Goal: Communication & Community: Participate in discussion

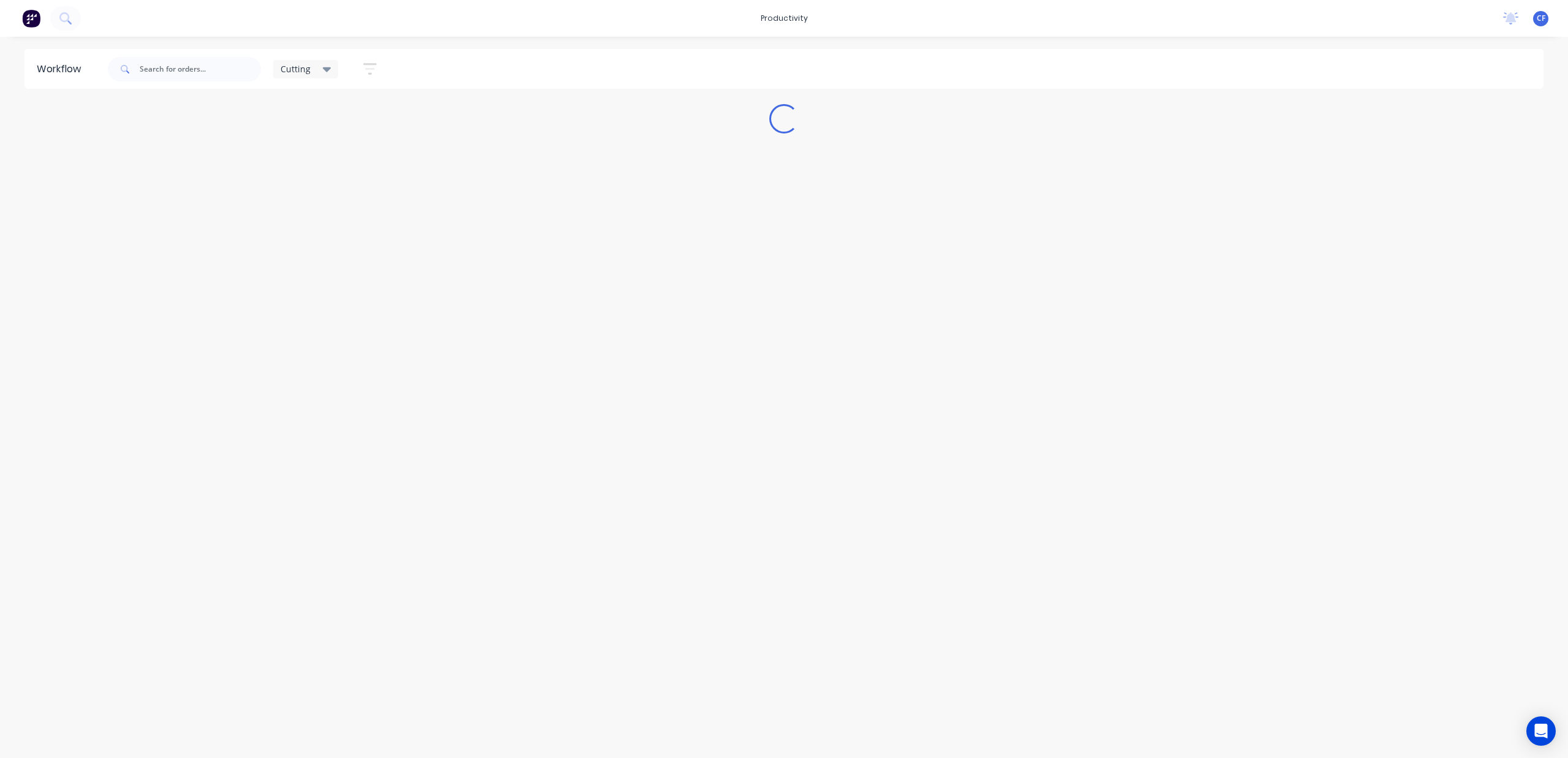
click at [323, 68] on icon at bounding box center [327, 69] width 9 height 13
click at [303, 160] on button "None" at bounding box center [347, 160] width 130 height 14
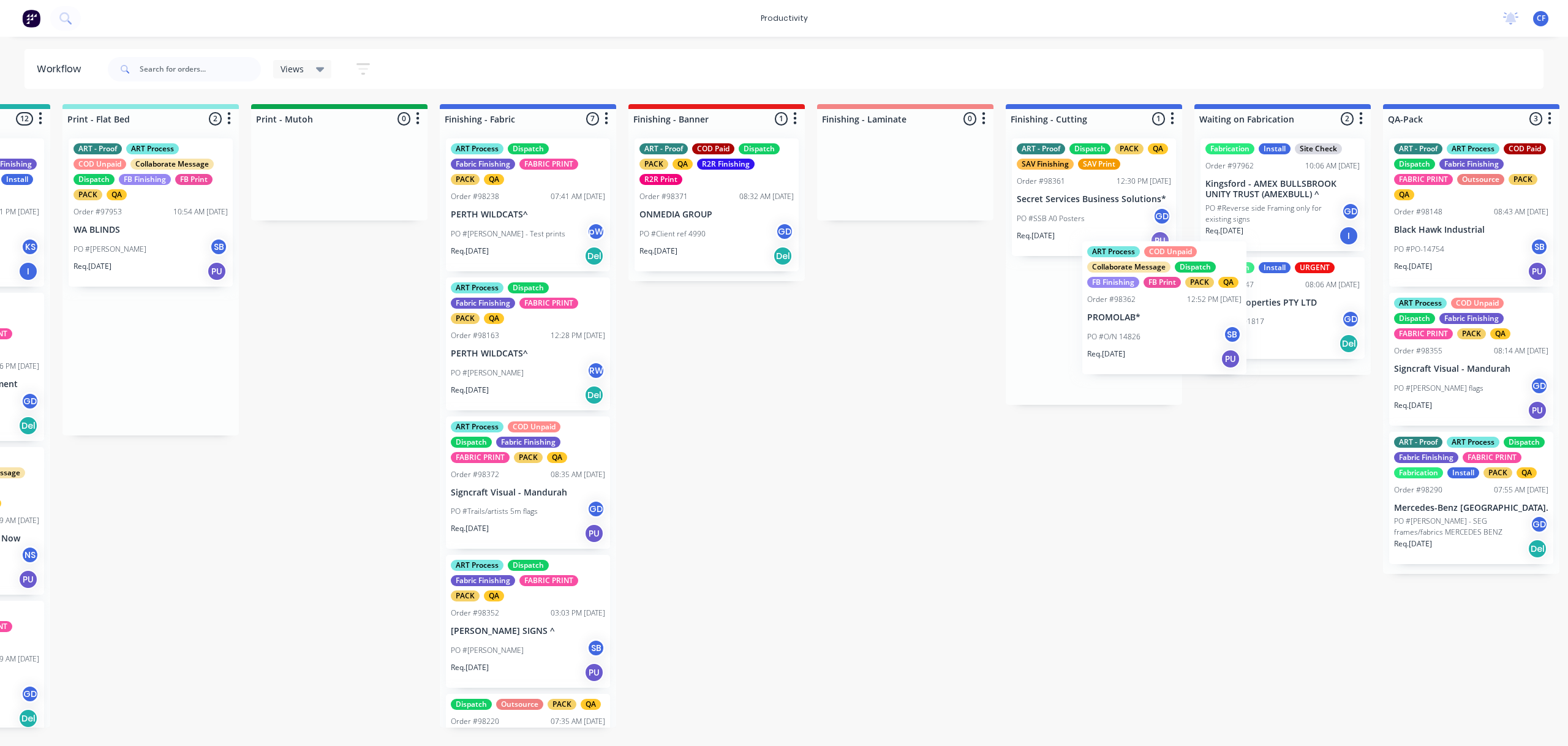
scroll to position [0, 1853]
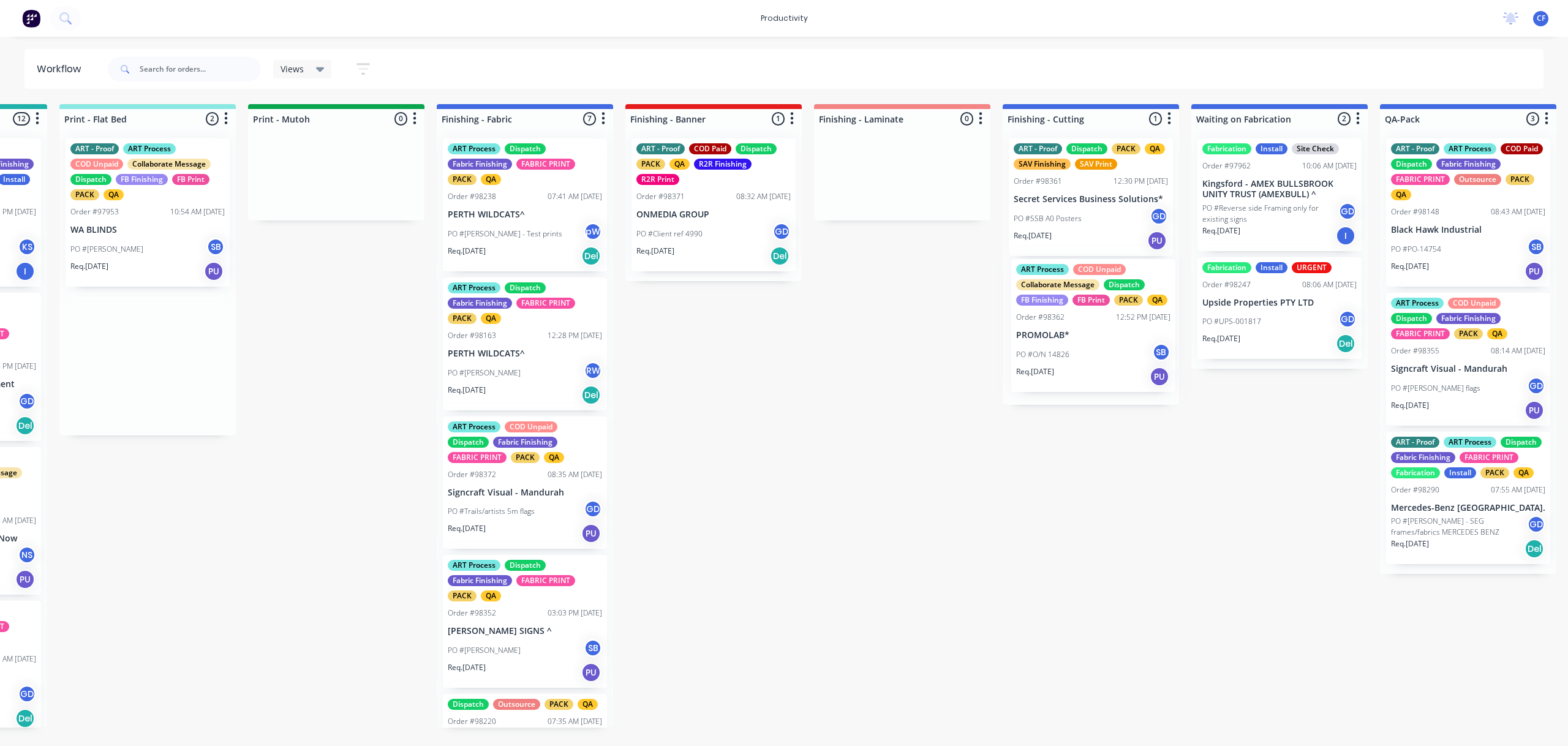
drag, startPoint x: 825, startPoint y: 387, endPoint x: 1073, endPoint y: 354, distance: 250.2
click at [1073, 354] on div "Submitted 3 Sort By Created date Required date Order number Customer name Most …" at bounding box center [491, 416] width 4707 height 624
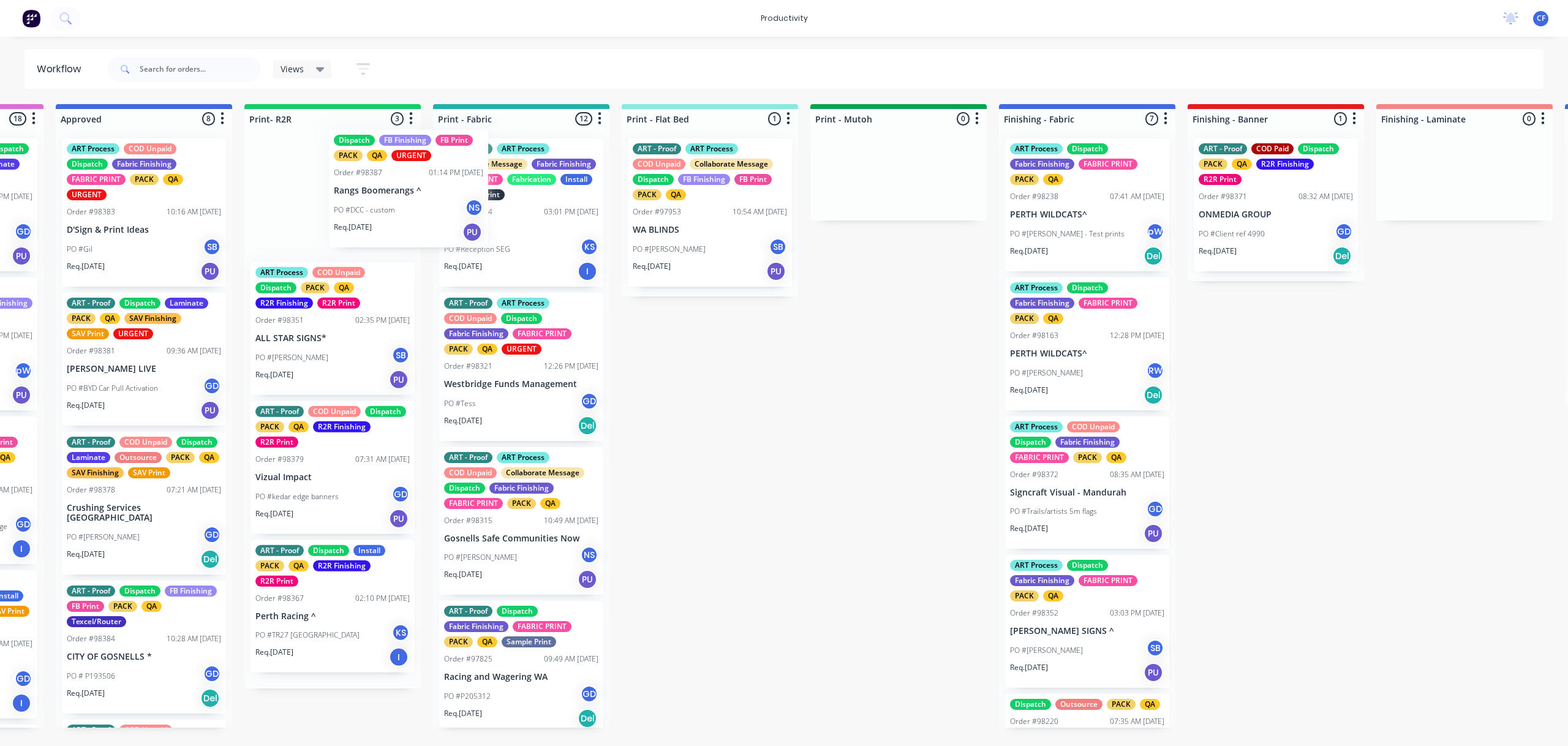
scroll to position [0, 1289]
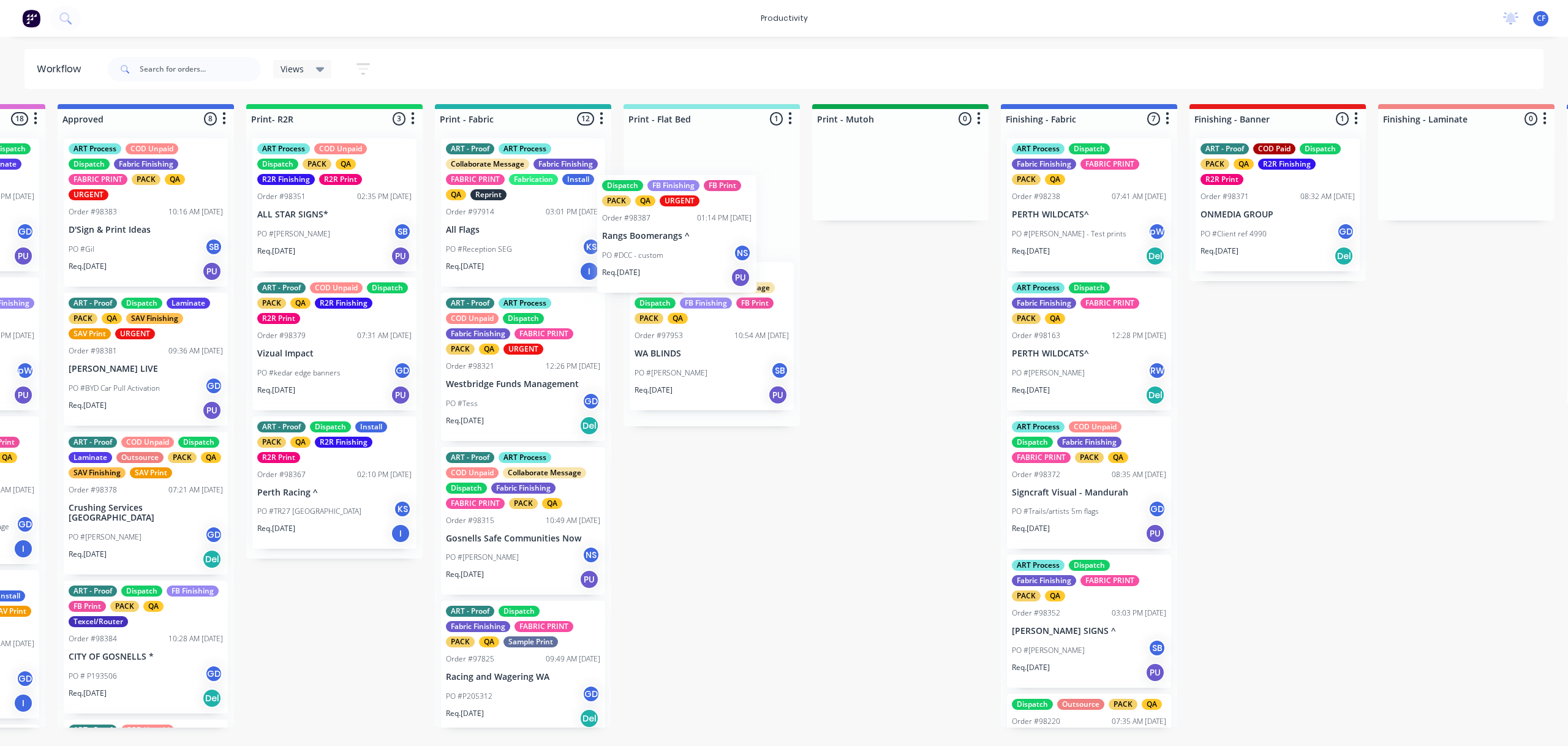
drag, startPoint x: 114, startPoint y: 216, endPoint x: 684, endPoint y: 245, distance: 570.7
click at [688, 247] on div "Submitted 3 Sort By Created date Required date Order number Customer name Most …" at bounding box center [1055, 416] width 4707 height 624
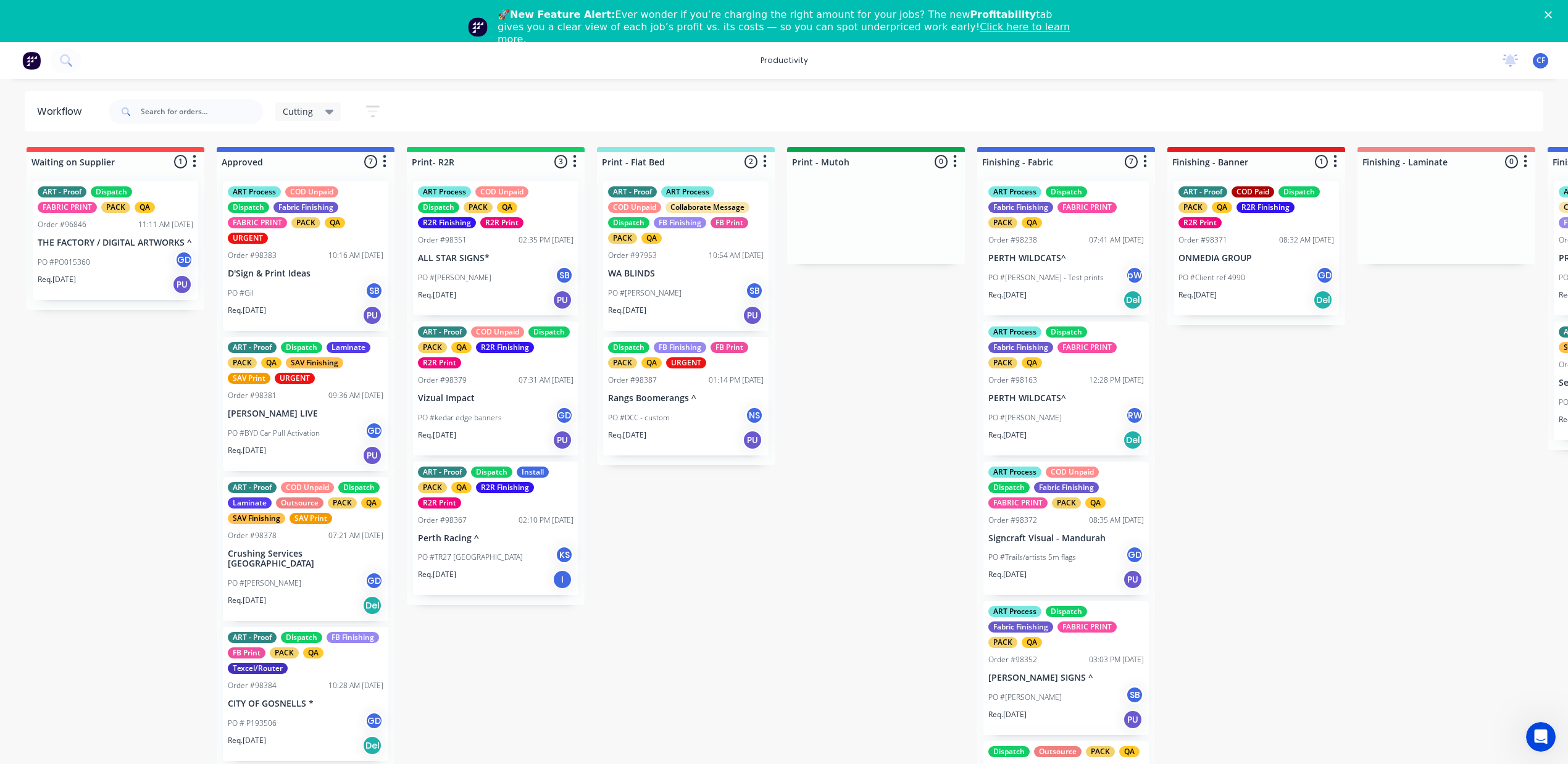
click at [327, 106] on icon at bounding box center [330, 112] width 9 height 13
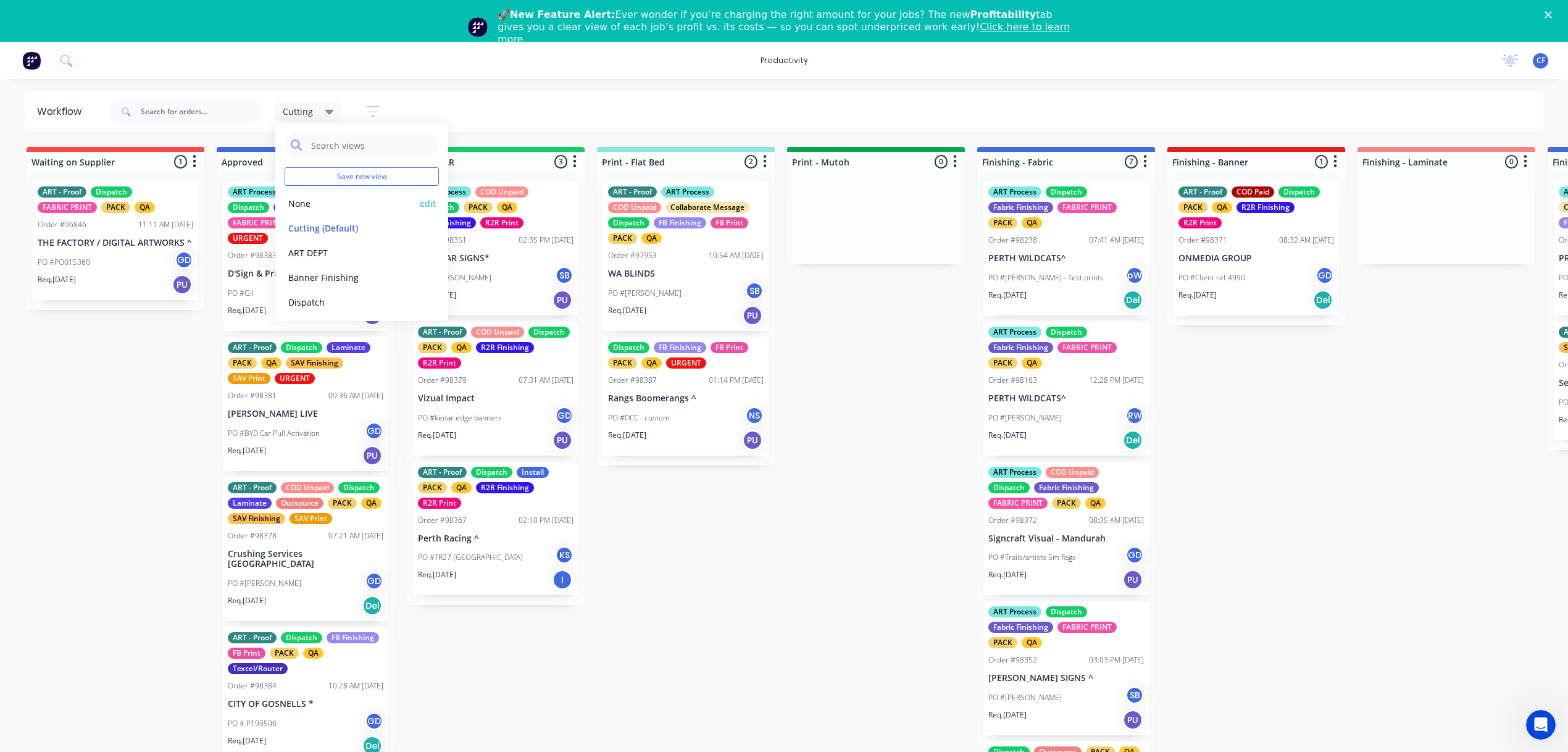
click at [307, 200] on button "None" at bounding box center [350, 203] width 131 height 14
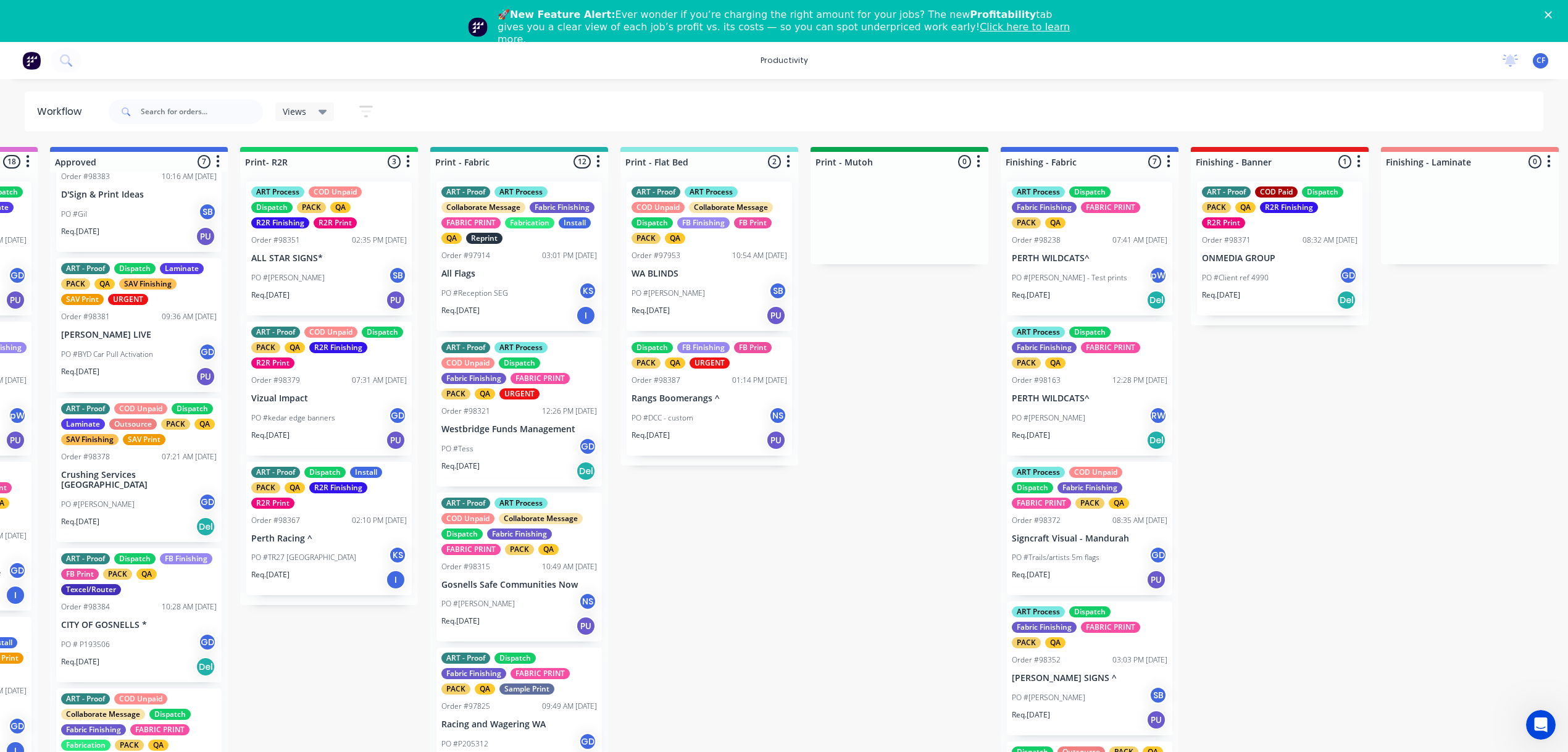
scroll to position [82, 0]
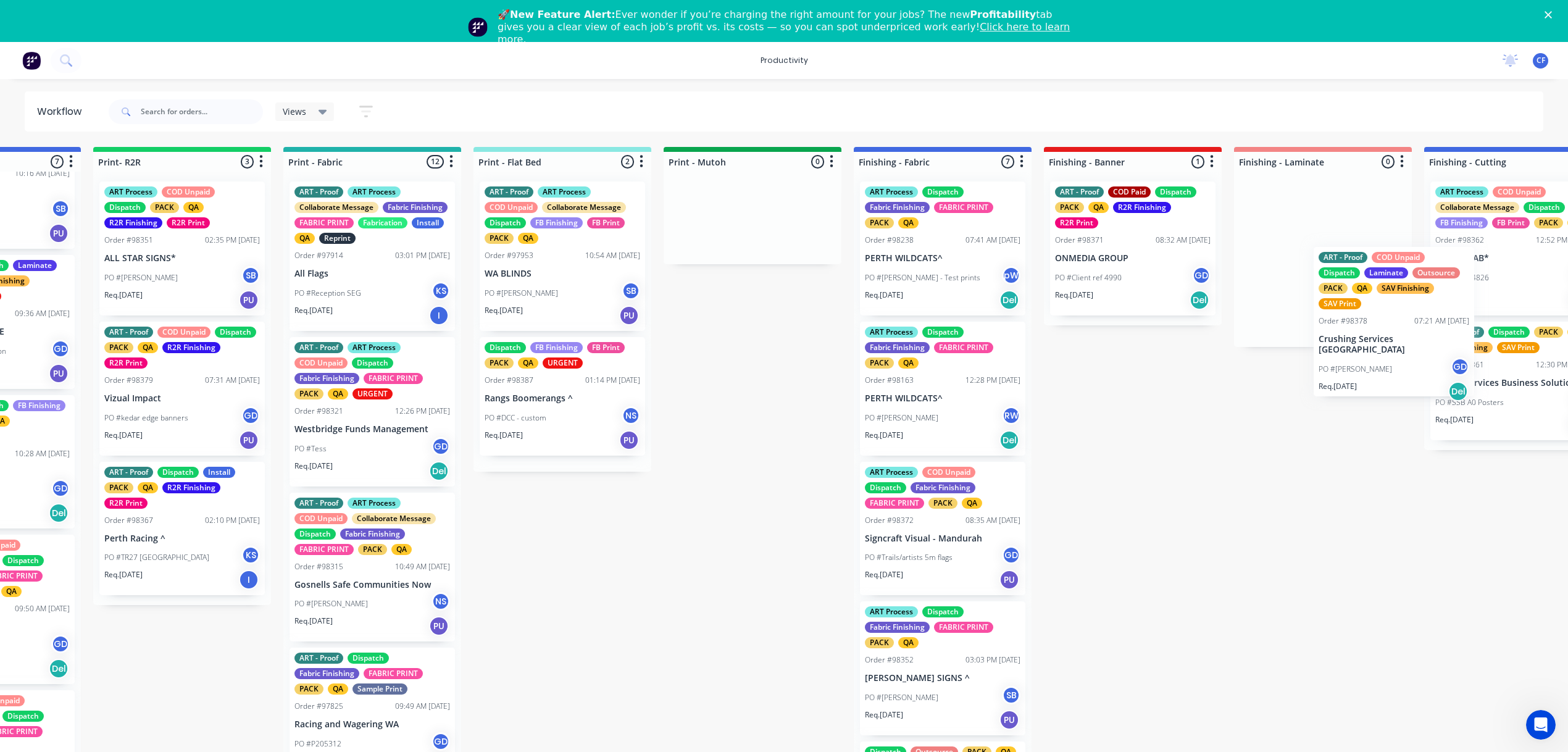
drag, startPoint x: 119, startPoint y: 497, endPoint x: 1323, endPoint y: 350, distance: 1212.9
click at [1382, 344] on div "Submitted 3 Sort By Created date Required date Order number Customer name Most …" at bounding box center [908, 461] width 4745 height 629
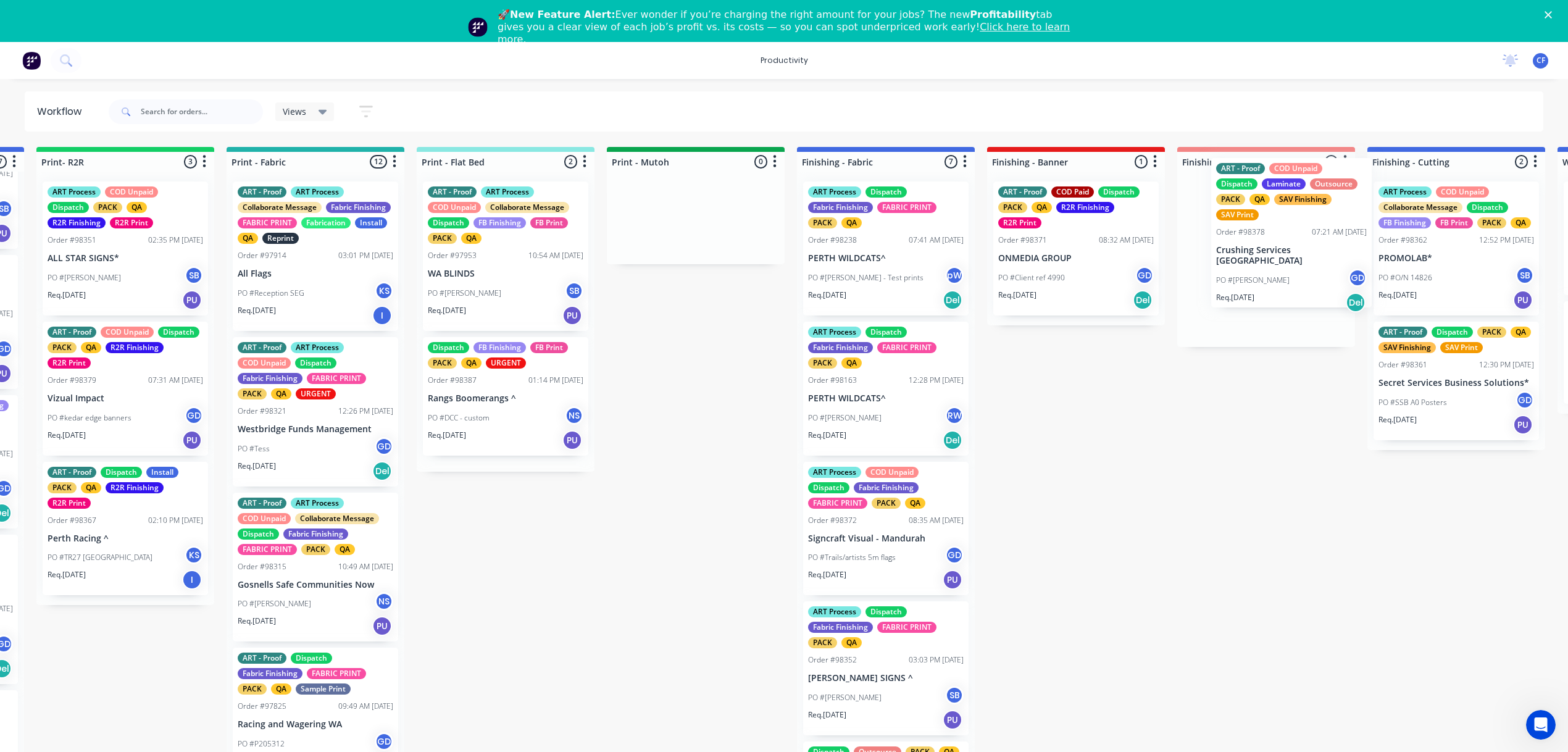
scroll to position [0, 1519]
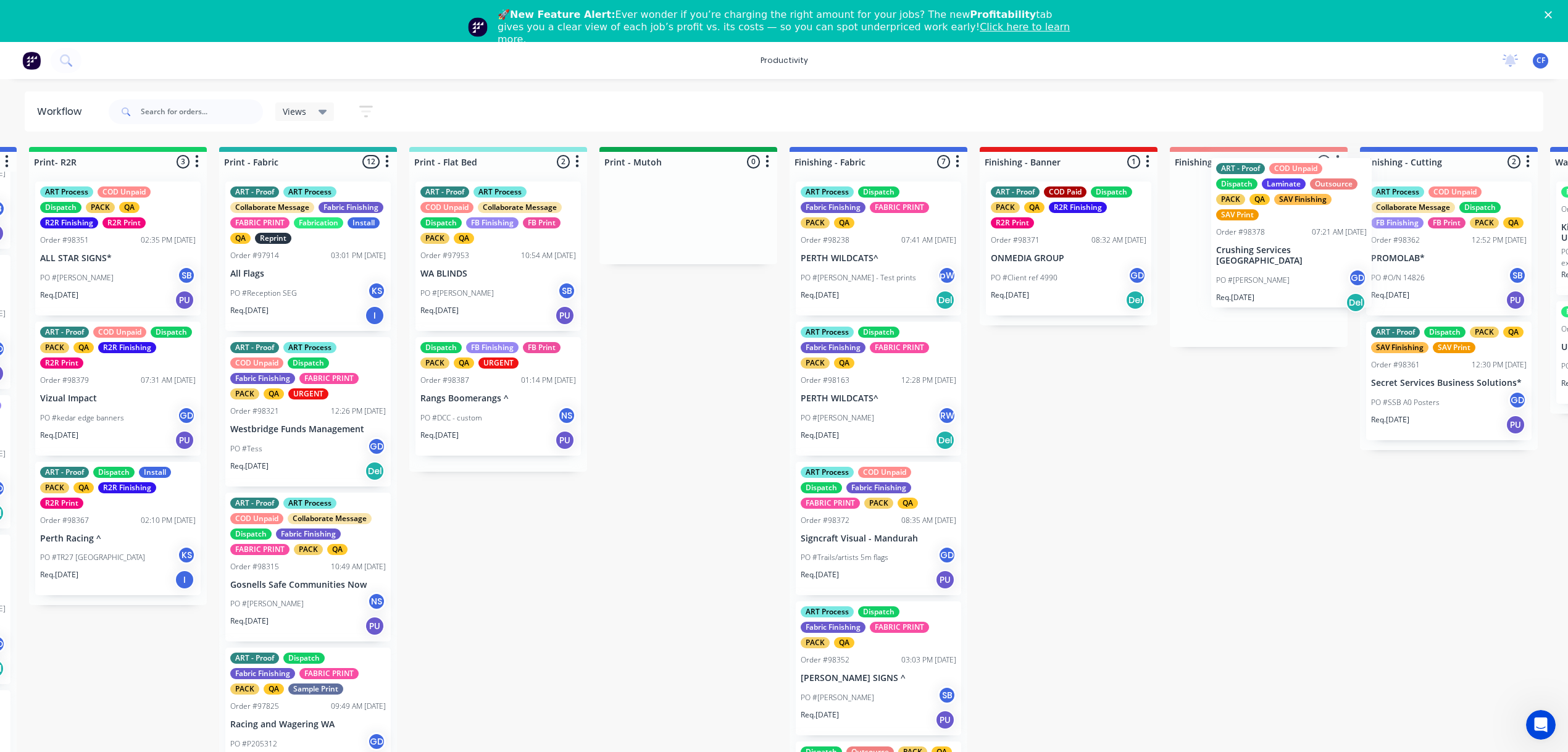
drag, startPoint x: 7, startPoint y: 502, endPoint x: 1322, endPoint y: 265, distance: 1336.2
click at [1322, 265] on div "Submitted 3 Sort By Created date Required date Order number Customer name Most …" at bounding box center [844, 461] width 4745 height 629
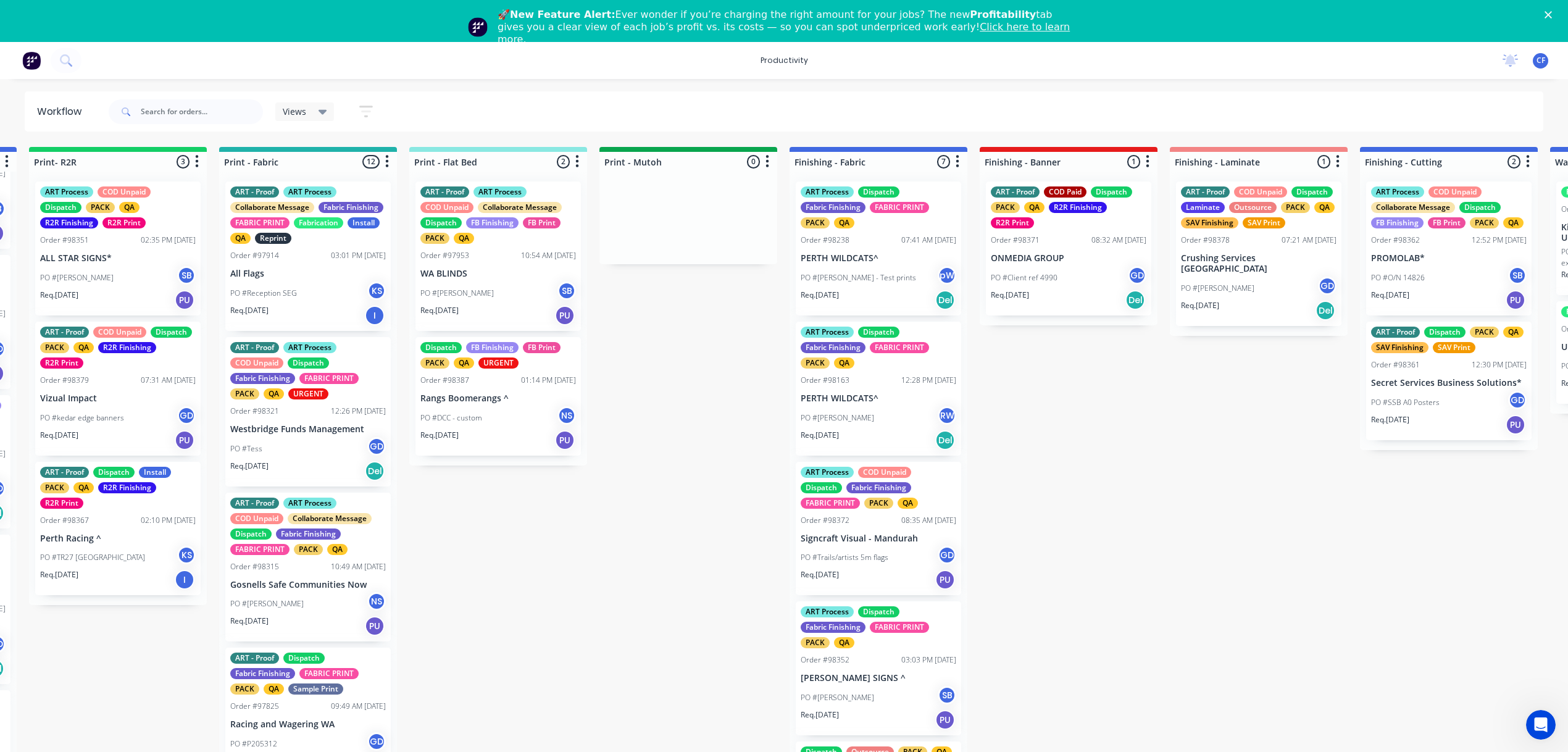
click at [1223, 265] on div "ART - Proof COD Unpaid Dispatch Laminate Outsource PACK QA SAV Finishing SAV Pr…" at bounding box center [1259, 253] width 166 height 144
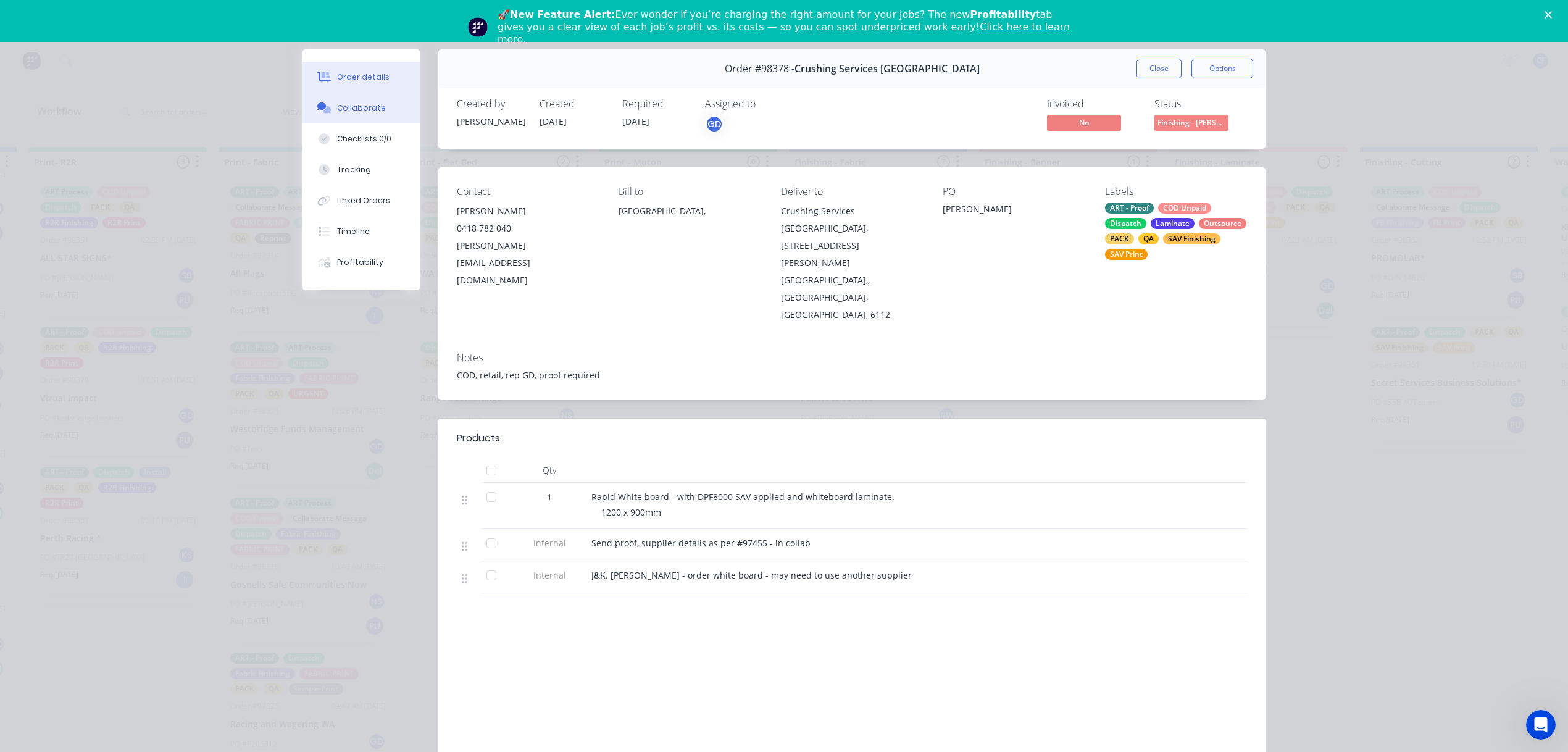
click at [361, 97] on button "Collaborate" at bounding box center [361, 108] width 117 height 31
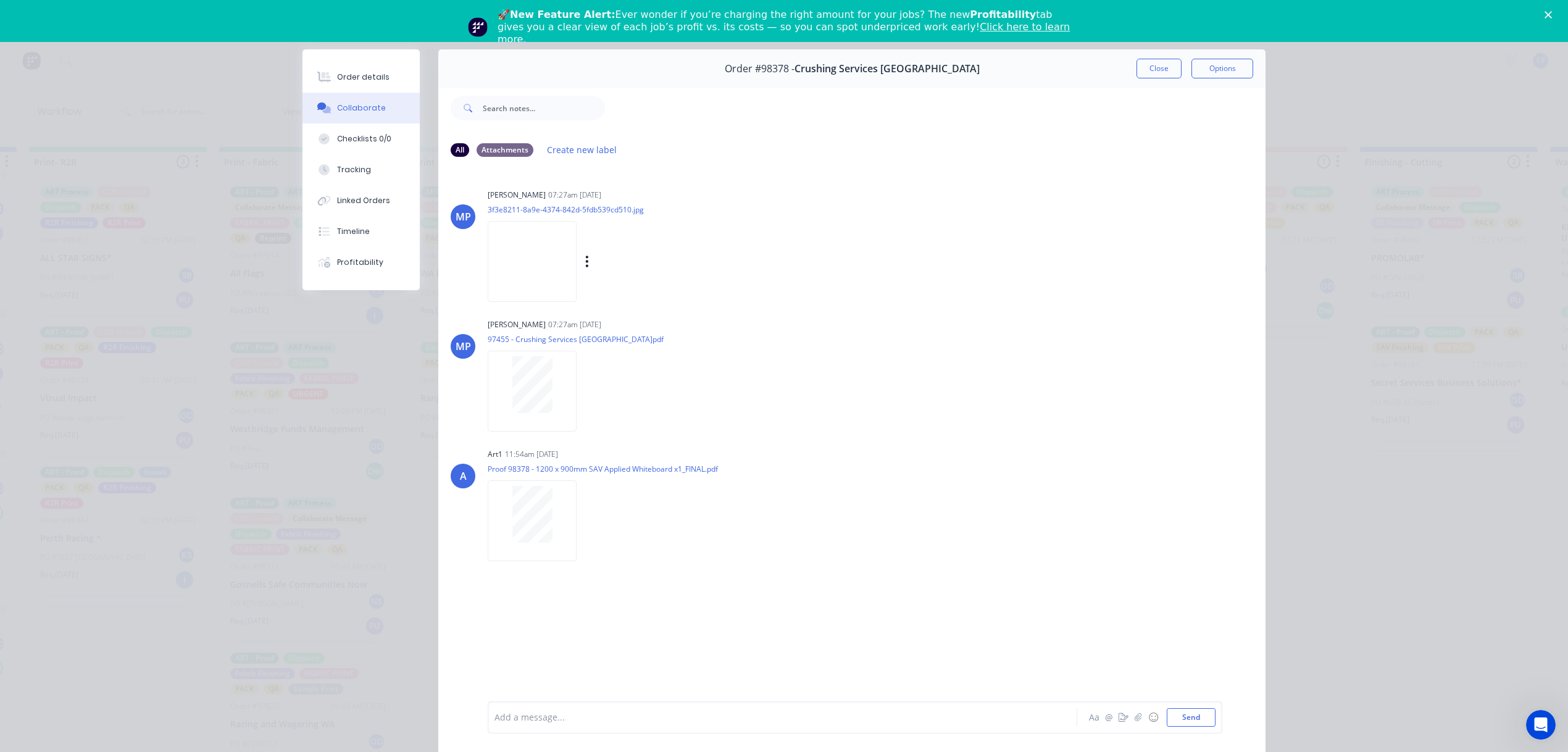
click at [546, 265] on img at bounding box center [532, 261] width 89 height 81
click at [586, 720] on div at bounding box center [765, 718] width 540 height 13
click at [1194, 720] on button "Send" at bounding box center [1191, 717] width 49 height 18
click at [1152, 65] on button "Close" at bounding box center [1159, 68] width 45 height 20
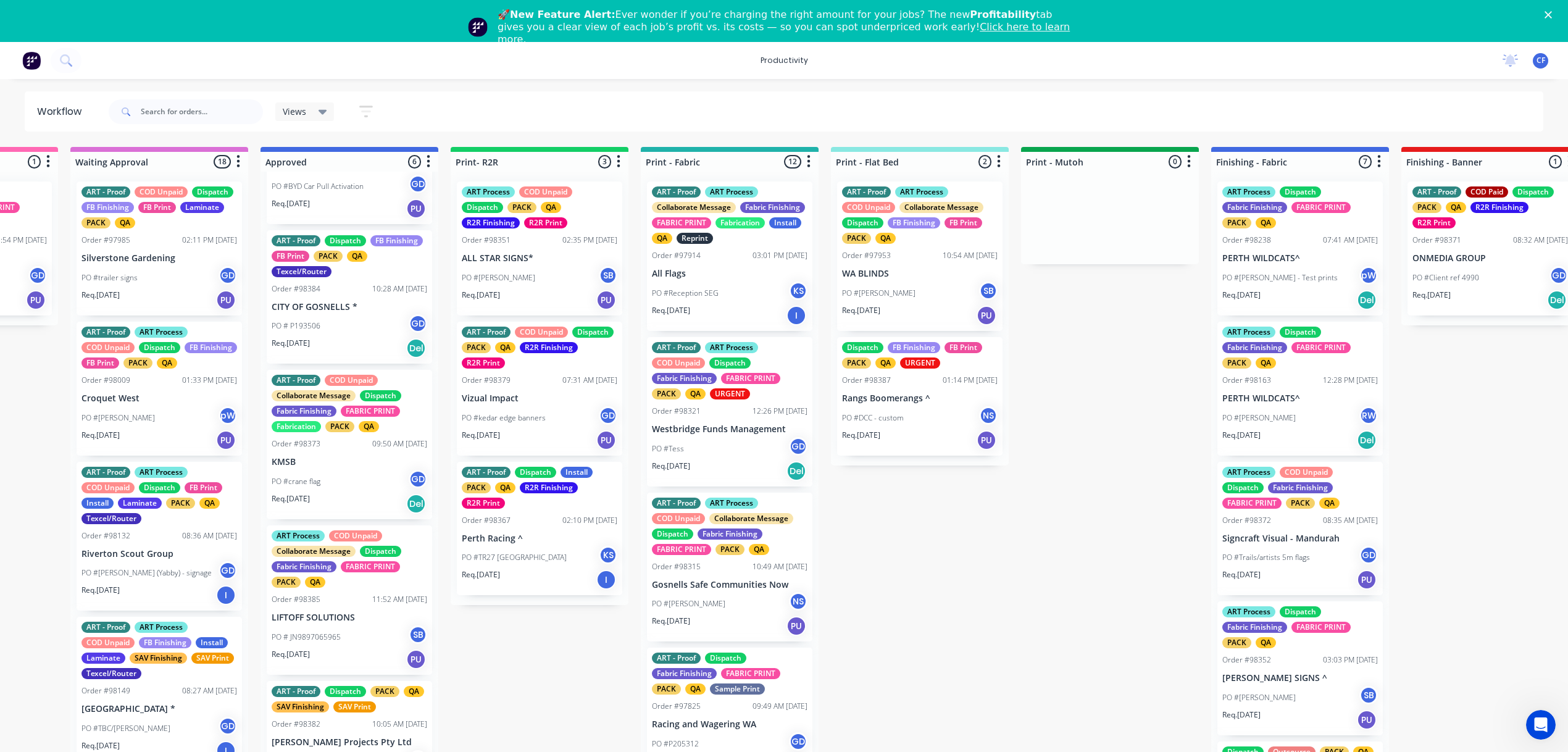
scroll to position [268, 0]
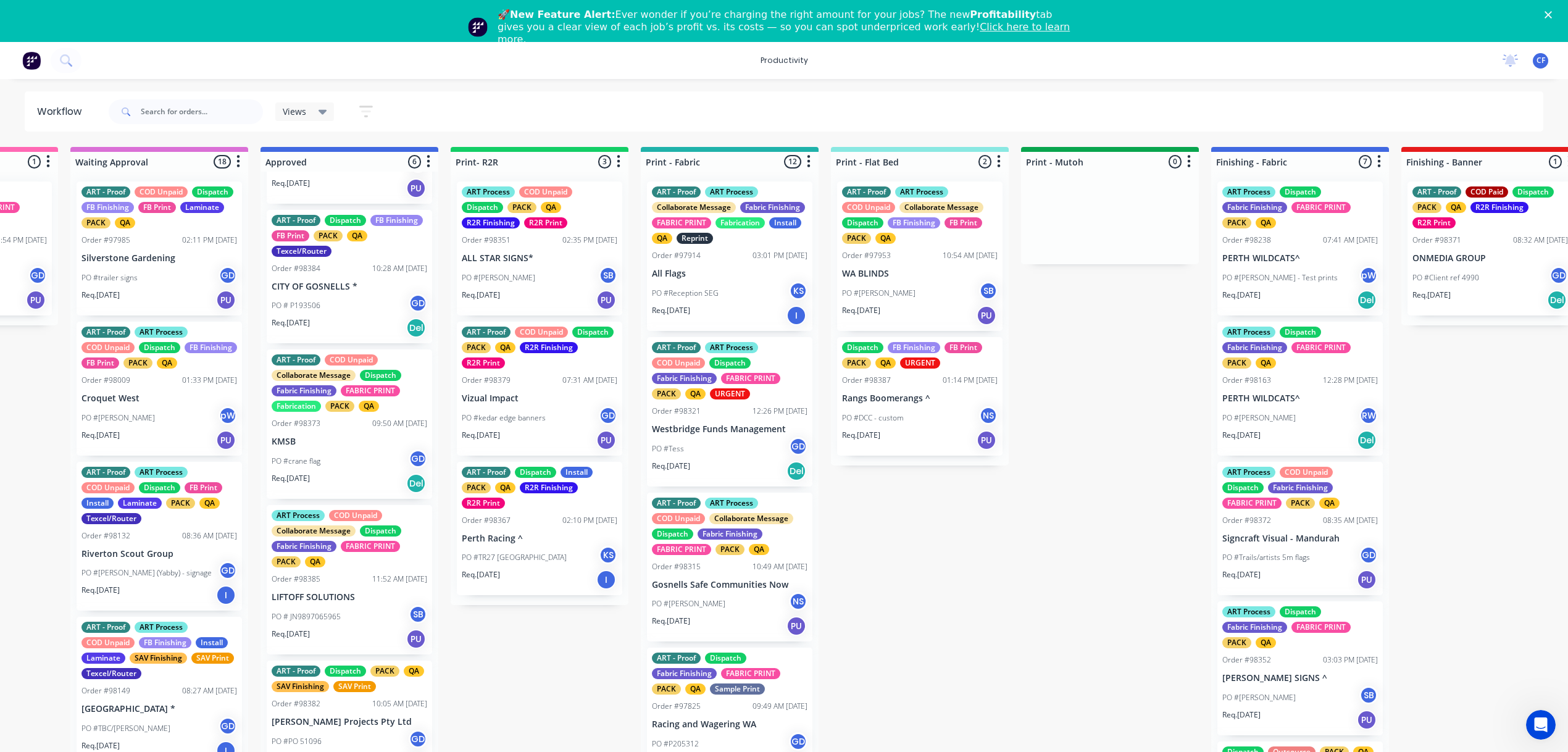
click at [316, 732] on div "PO #PO 51096 GD" at bounding box center [349, 741] width 156 height 24
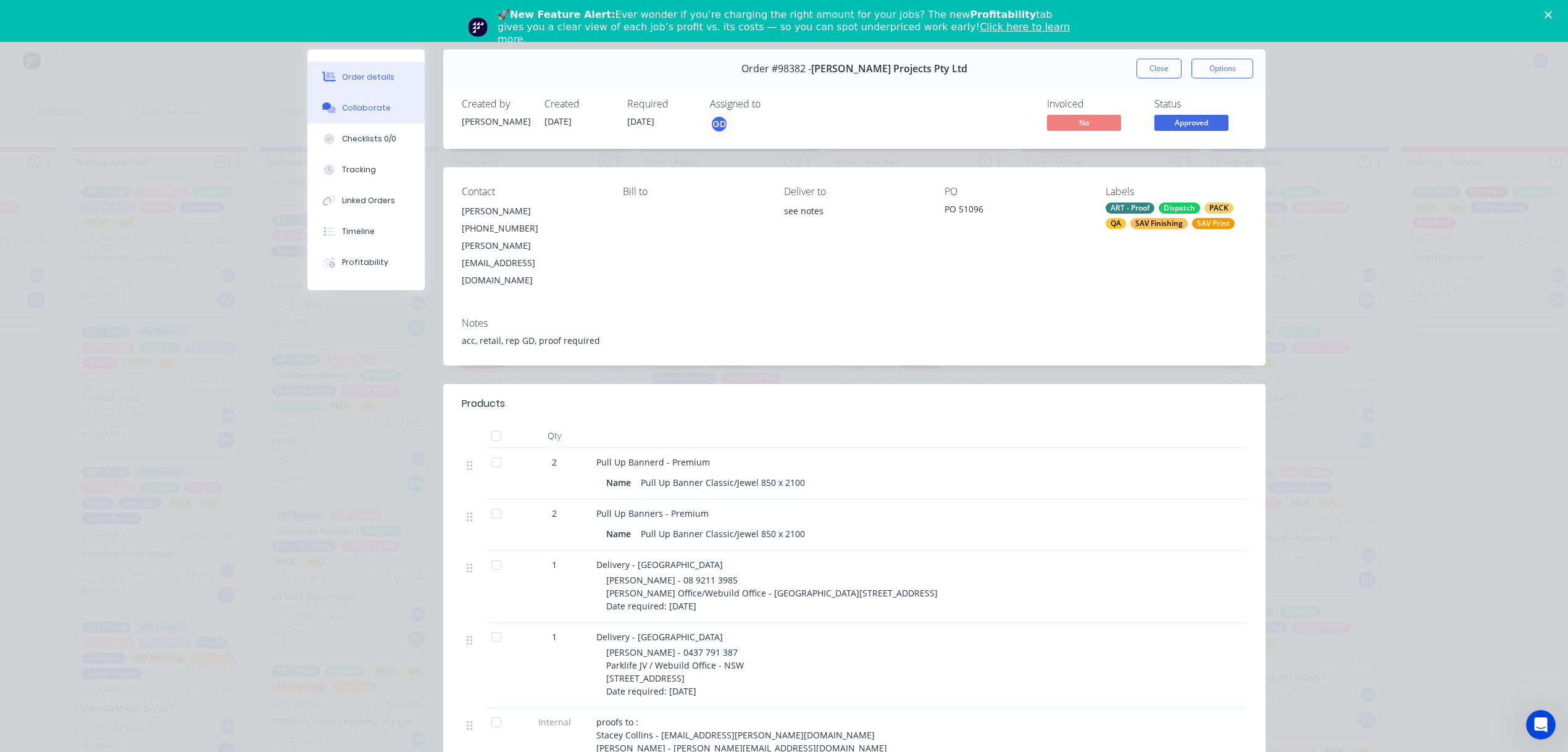
click at [358, 105] on div "Collaborate" at bounding box center [367, 108] width 49 height 11
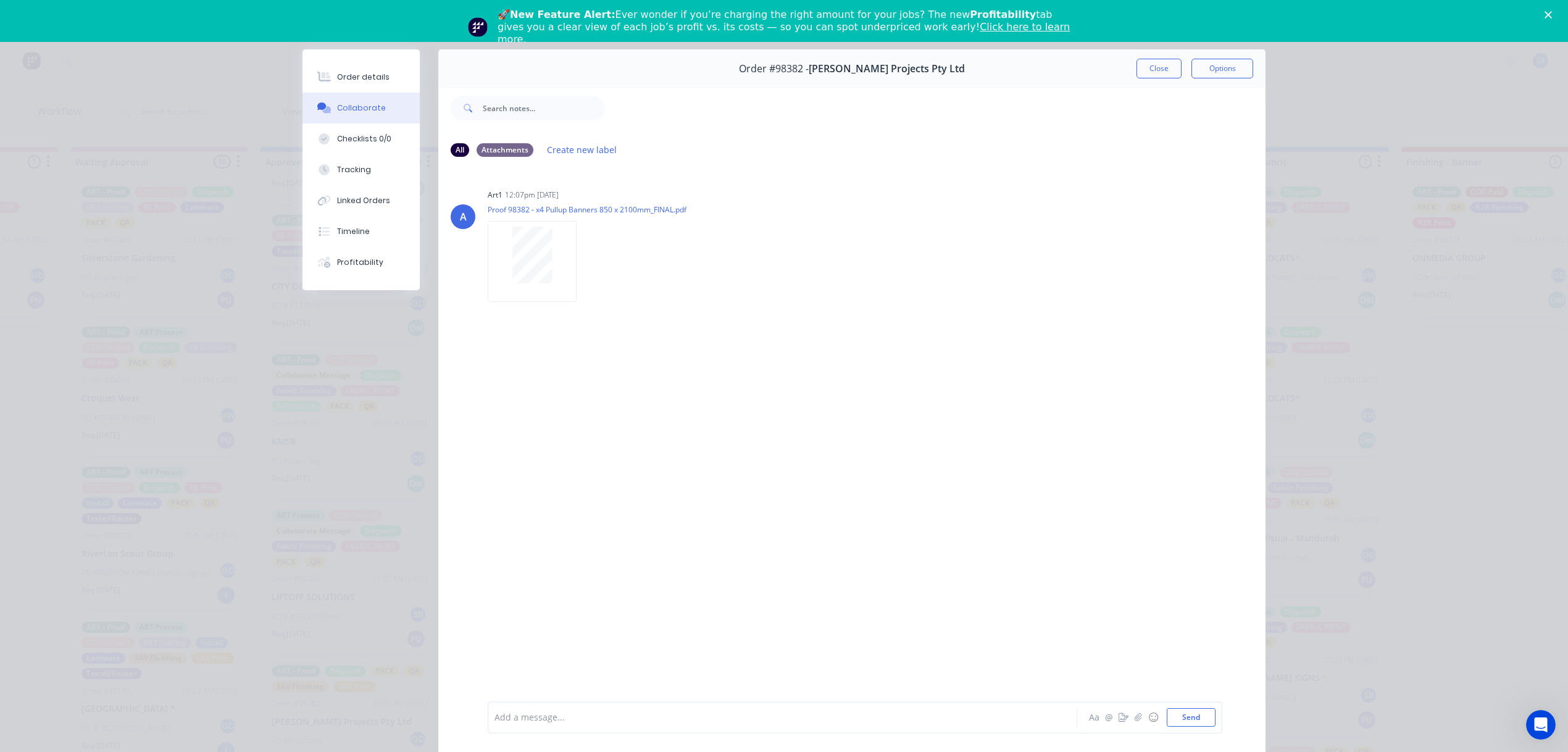
click at [557, 718] on div at bounding box center [765, 718] width 540 height 13
click at [1177, 717] on button "Send" at bounding box center [1191, 717] width 49 height 18
drag, startPoint x: 1149, startPoint y: 67, endPoint x: 818, endPoint y: 10, distance: 335.9
click at [1149, 67] on button "Close" at bounding box center [1159, 68] width 45 height 20
